Goal: Task Accomplishment & Management: Complete application form

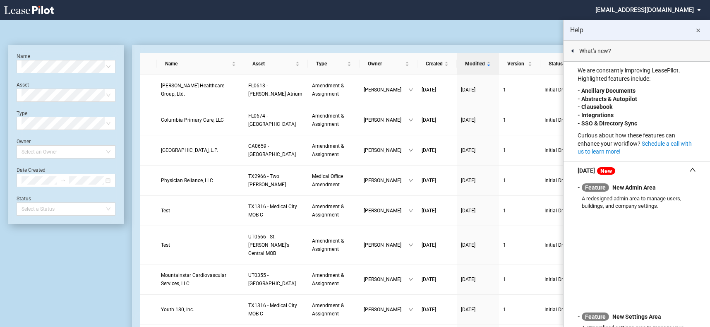
click at [699, 29] on md-icon "close" at bounding box center [698, 31] width 10 height 10
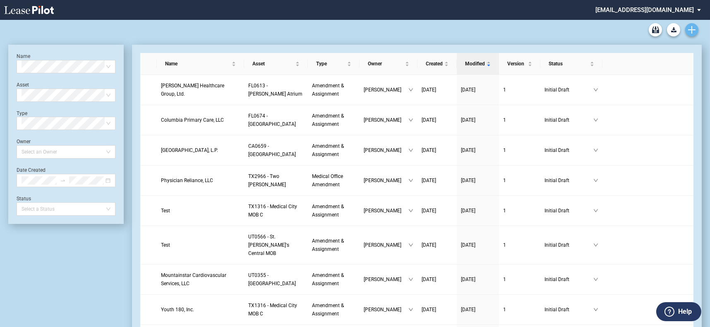
click at [694, 29] on use "Create new document" at bounding box center [691, 29] width 7 height 7
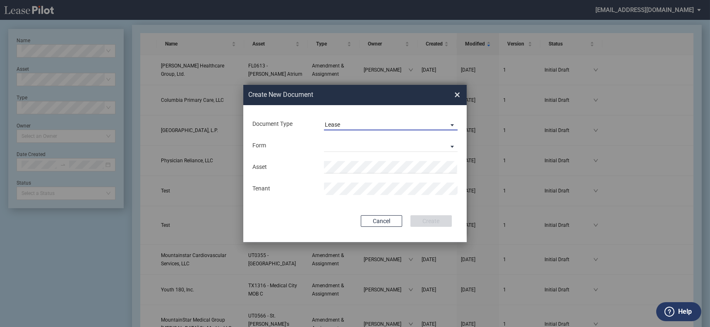
drag, startPoint x: 364, startPoint y: 126, endPoint x: 365, endPoint y: 140, distance: 14.1
click at [364, 126] on span "Lease" at bounding box center [384, 125] width 119 height 8
click at [365, 140] on md-option "Amendment" at bounding box center [391, 145] width 147 height 20
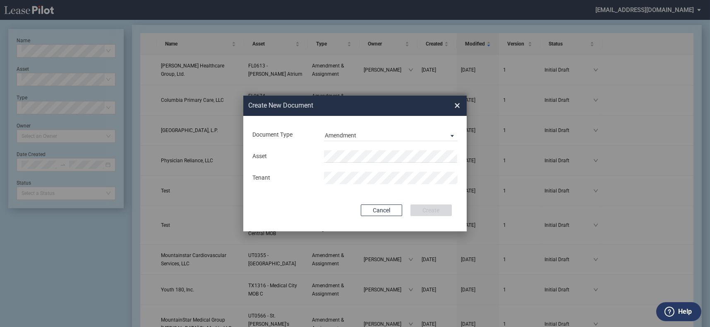
click at [364, 145] on div "Document Type Amendment" at bounding box center [355, 135] width 207 height 22
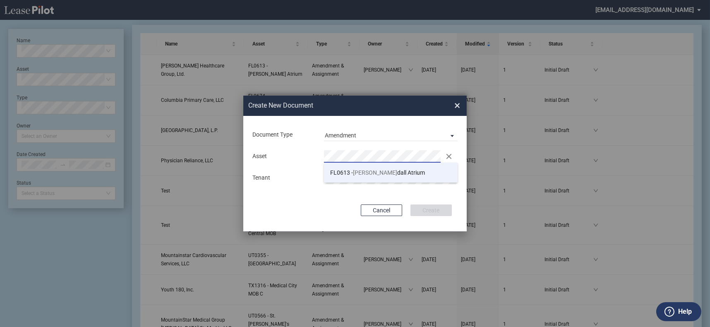
click at [407, 169] on li "FL0613 - Ken dall Atrium" at bounding box center [391, 173] width 134 height 20
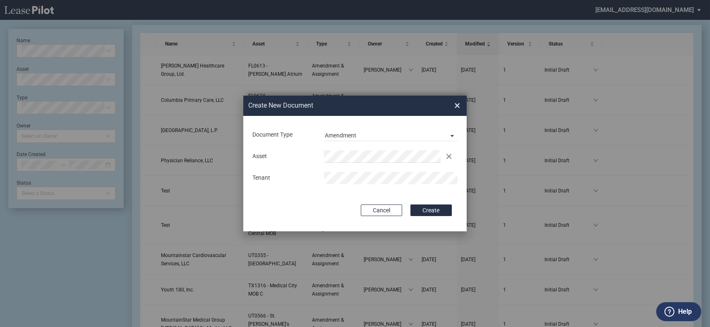
click at [410, 204] on button "Create" at bounding box center [430, 210] width 41 height 12
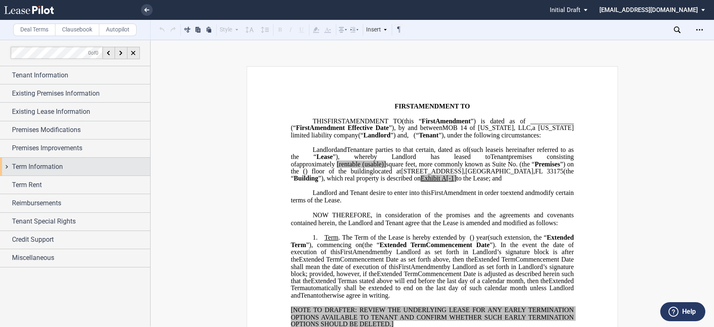
click at [94, 165] on div "Term Information" at bounding box center [81, 167] width 138 height 10
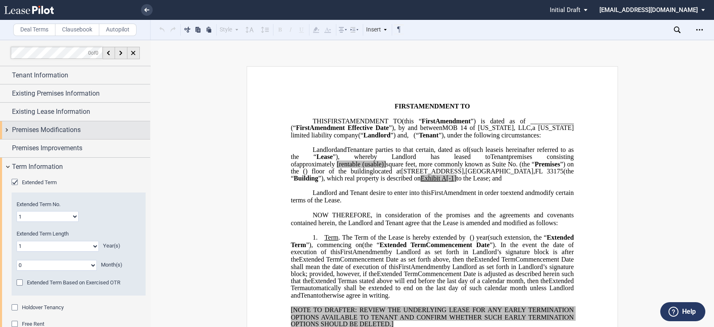
click at [78, 134] on span "Premises Modifications" at bounding box center [46, 130] width 69 height 10
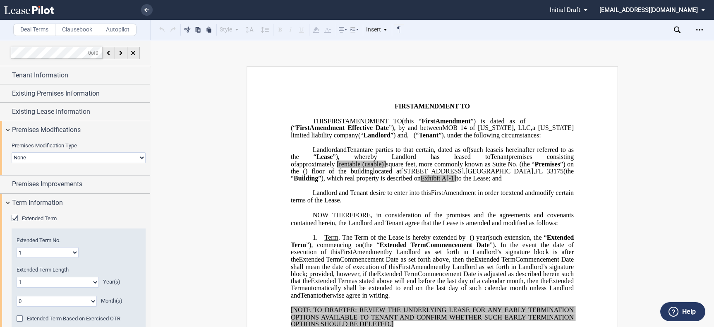
click at [89, 150] on div "Premises Modification Type None Expansion Relocation" at bounding box center [79, 152] width 134 height 21
click at [89, 157] on select "None Expansion Relocation" at bounding box center [79, 157] width 134 height 11
click at [83, 139] on div "Premises Modification Type None Expansion Relocation Expansion Space Suite Numb…" at bounding box center [75, 157] width 150 height 37
click at [80, 182] on span "Premises Improvements" at bounding box center [47, 186] width 70 height 10
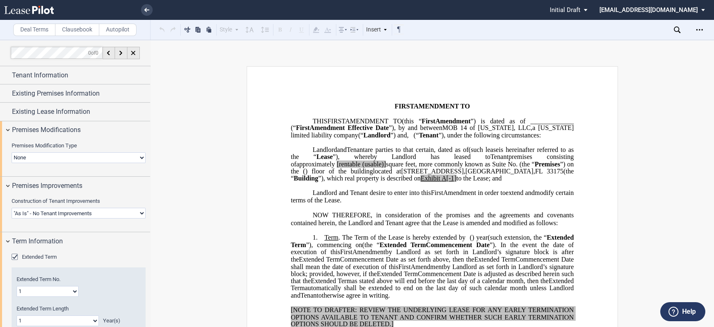
drag, startPoint x: 86, startPoint y: 213, endPoint x: 83, endPoint y: 217, distance: 4.8
click at [86, 213] on select "Landlord Constructs Tenant Improvements Tenant Constructs Tenant Improvements "…" at bounding box center [79, 213] width 134 height 11
select select "landlord"
click at [12, 208] on select "Landlord Constructs Tenant Improvements Tenant Constructs Tenant Improvements "…" at bounding box center [79, 213] width 134 height 11
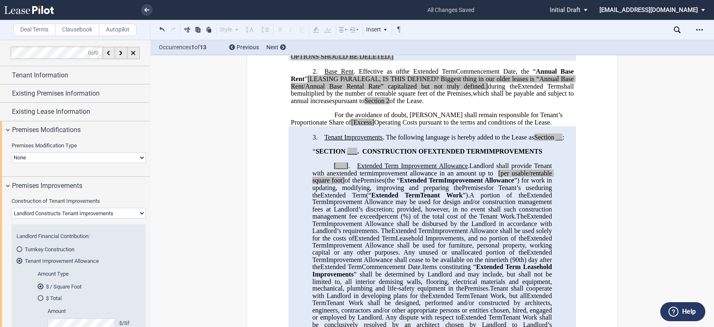
scroll to position [138, 0]
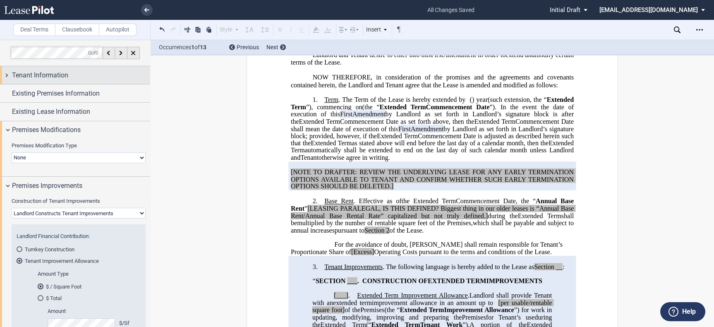
click at [80, 74] on div "Tenant Information" at bounding box center [81, 75] width 138 height 10
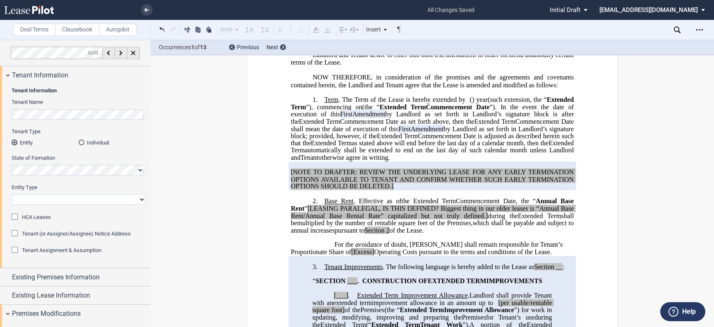
click at [15, 215] on div "HCA Leases" at bounding box center [16, 217] width 8 height 8
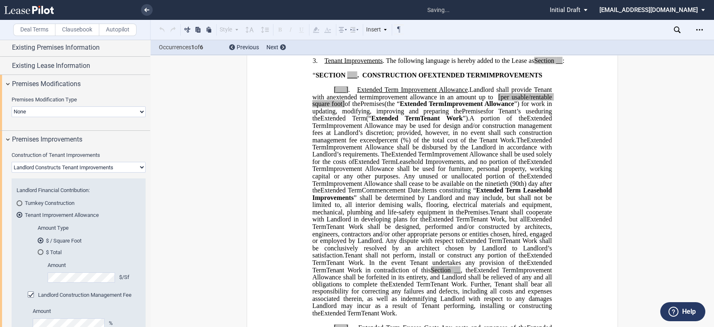
scroll to position [367, 0]
